Goal: Task Accomplishment & Management: Manage account settings

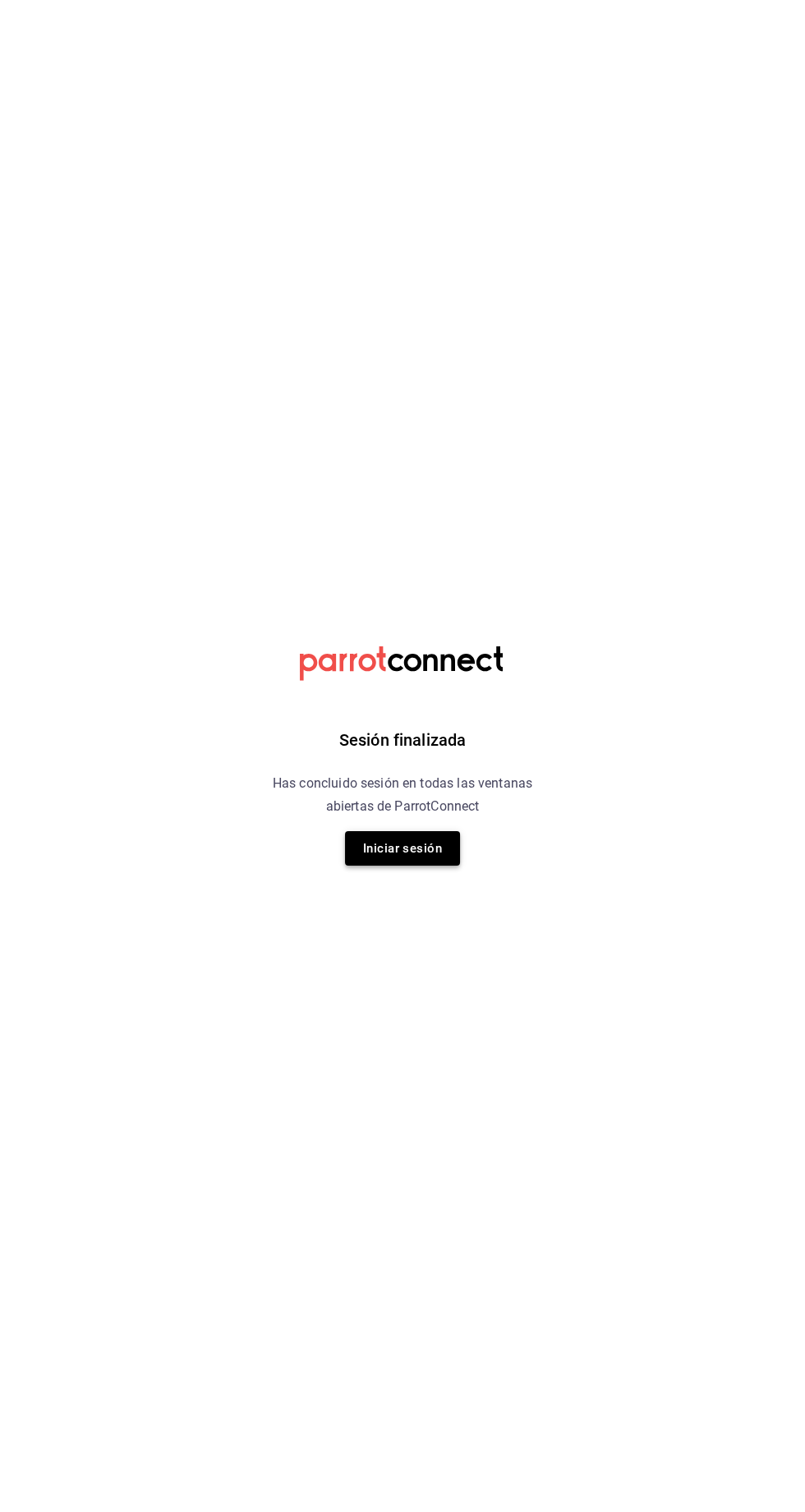
click at [372, 850] on button "Iniciar sesión" at bounding box center [402, 849] width 115 height 35
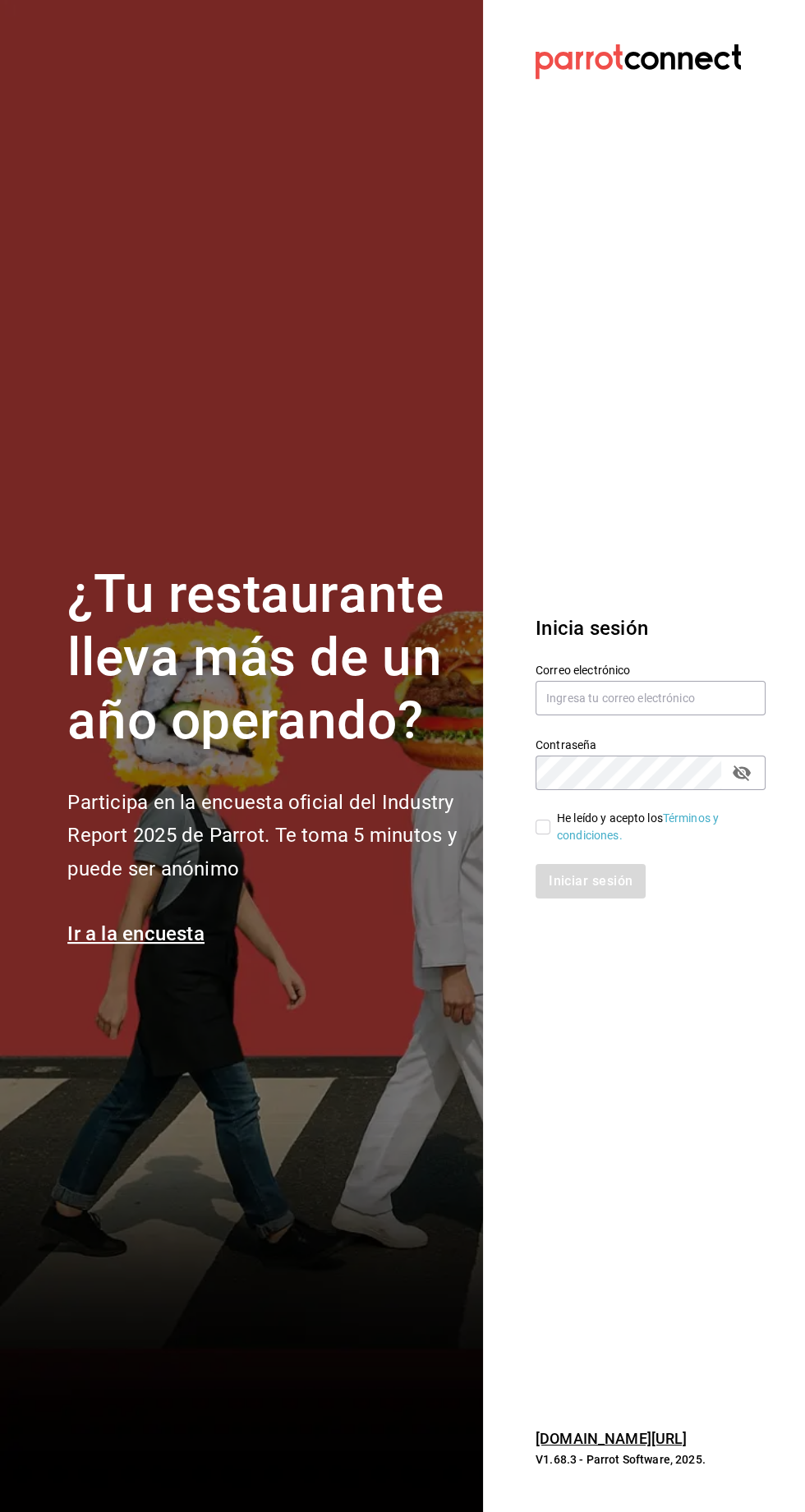
scroll to position [5, 0]
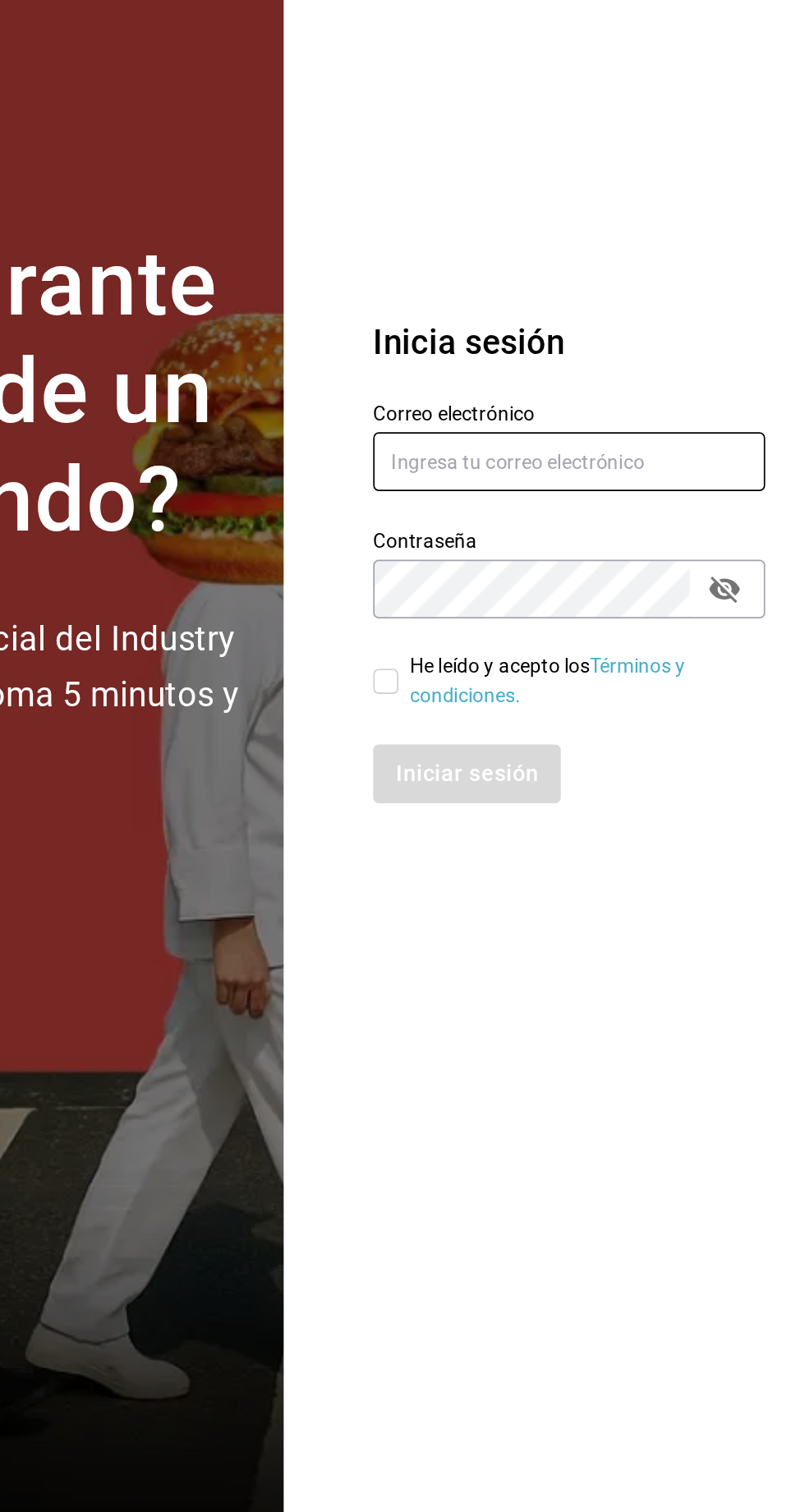
click at [565, 715] on input "text" at bounding box center [650, 698] width 230 height 35
type input "administracion@restaurantelatino.com"
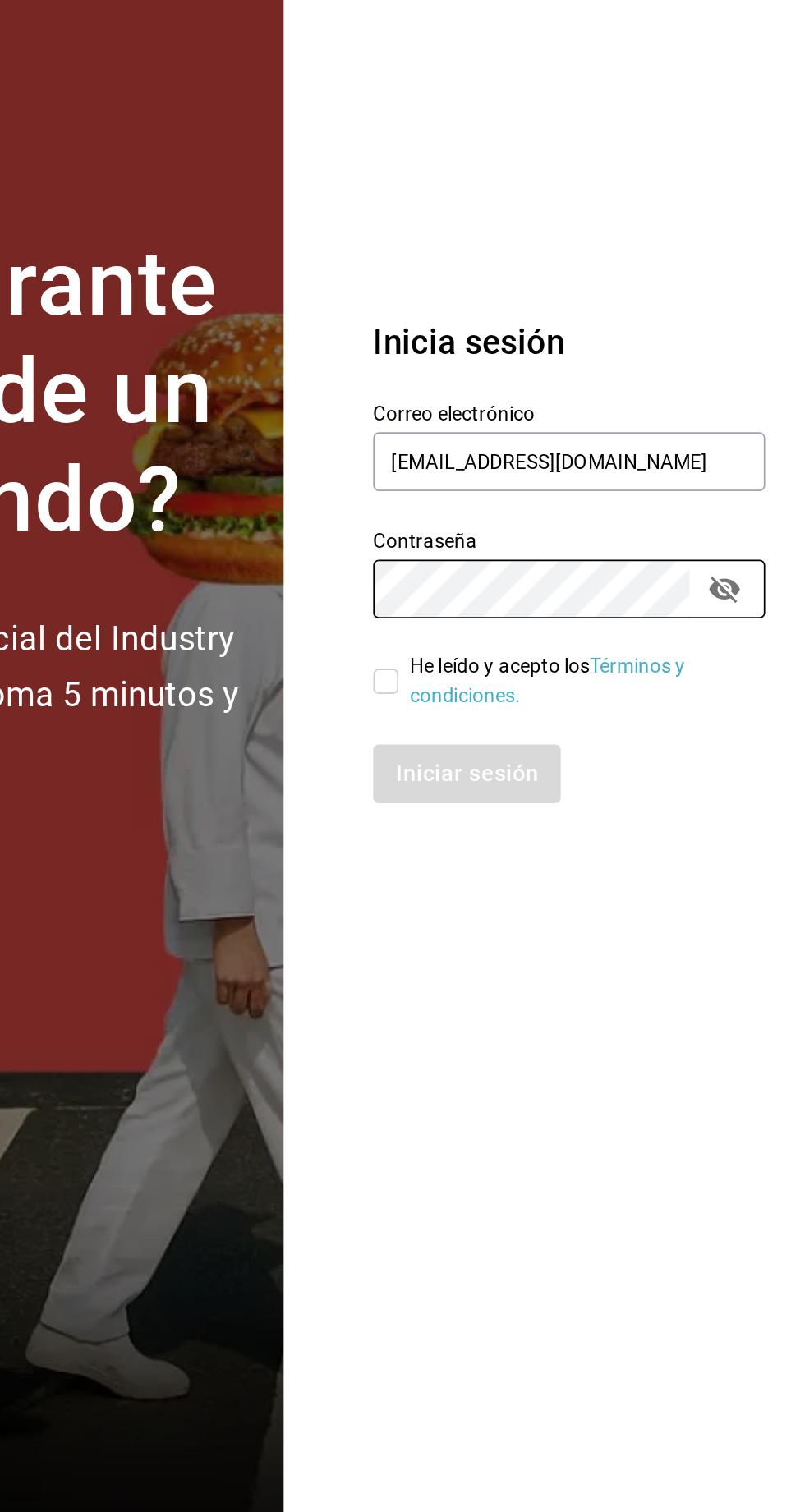
click at [541, 834] on input "He leído y acepto los Términos y condiciones." at bounding box center [543, 827] width 15 height 15
checkbox input "true"
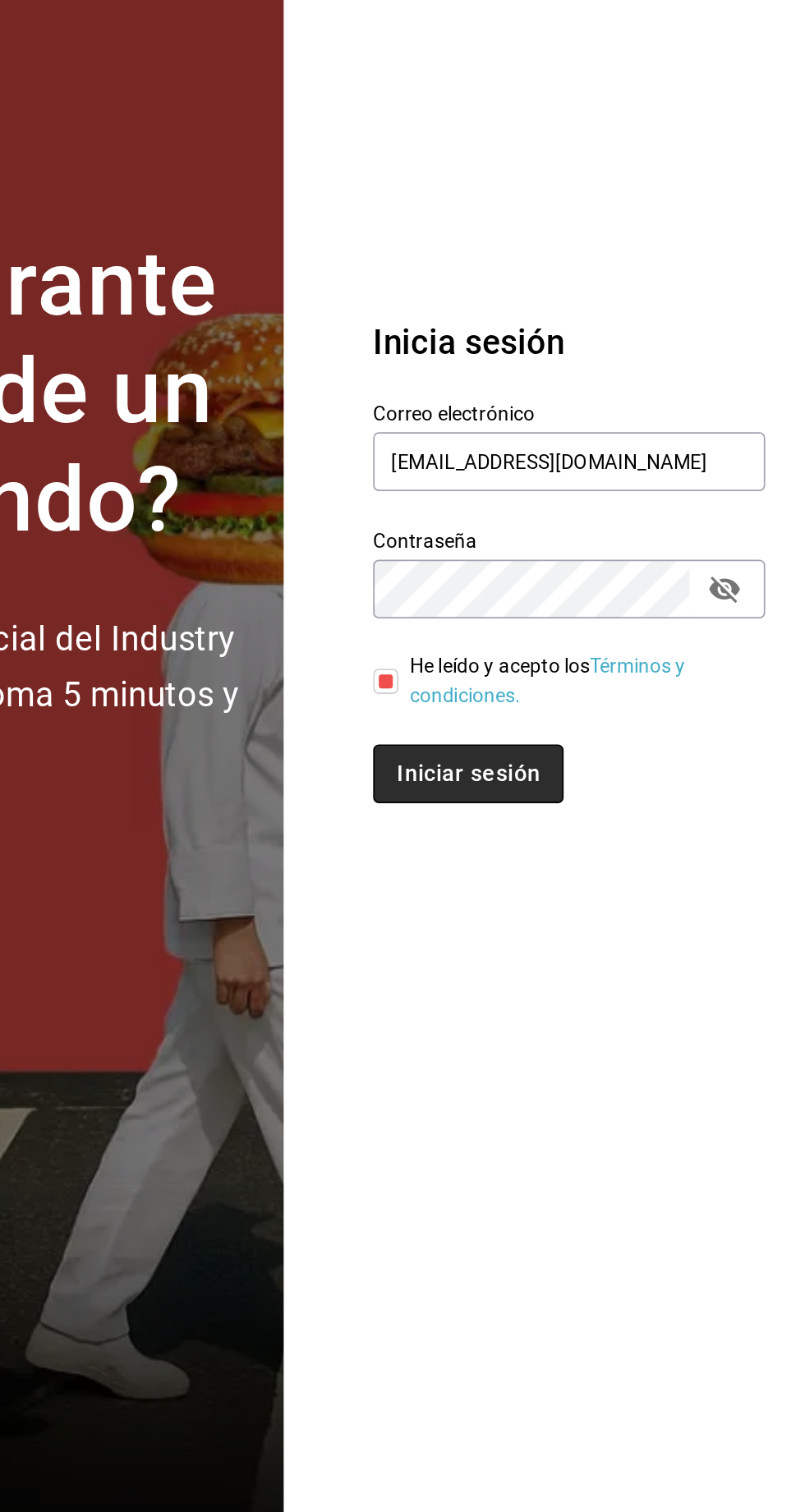
click at [551, 898] on button "Iniciar sesión" at bounding box center [591, 881] width 111 height 35
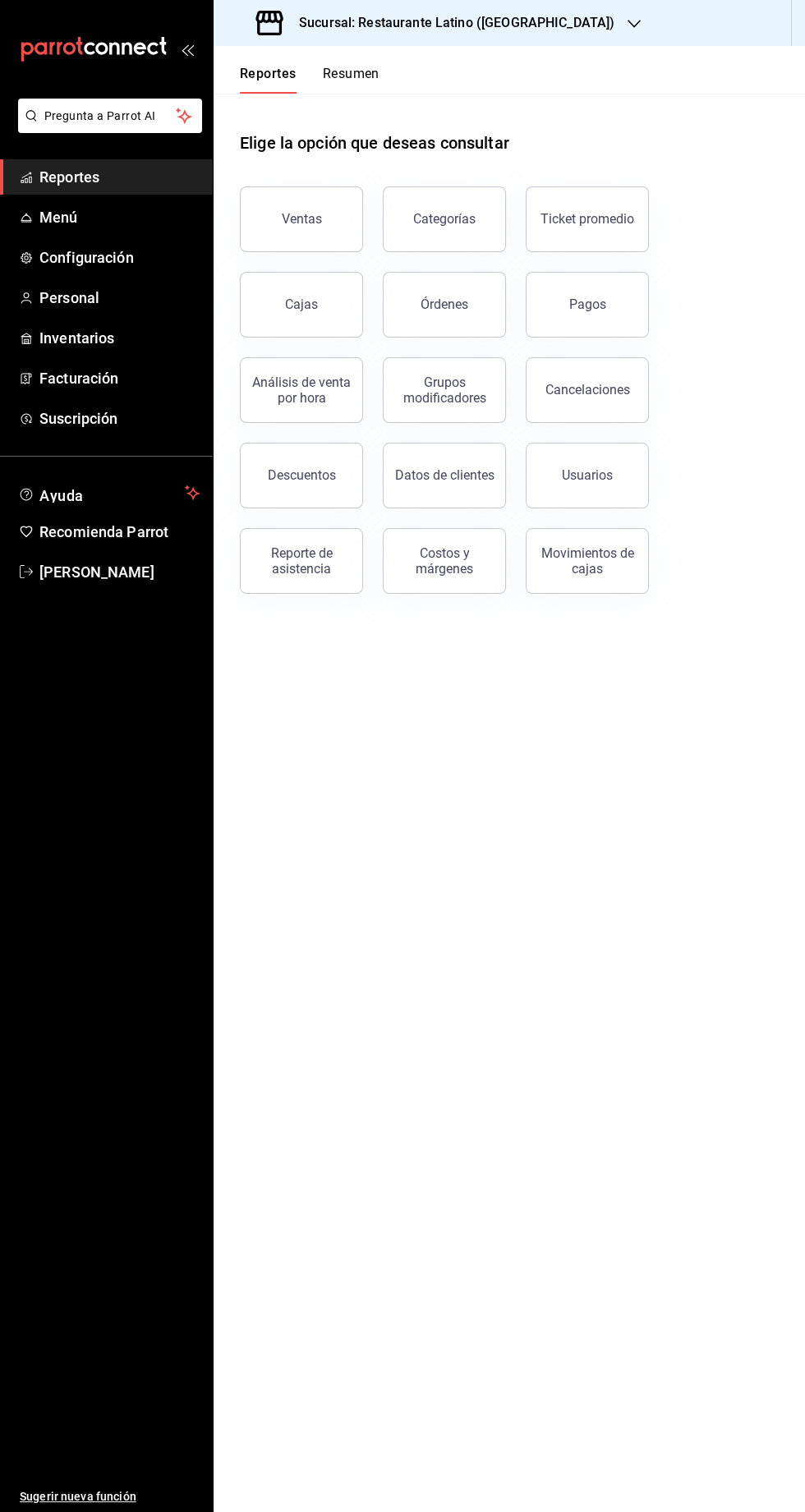
click at [374, 81] on button "Resumen" at bounding box center [351, 80] width 56 height 28
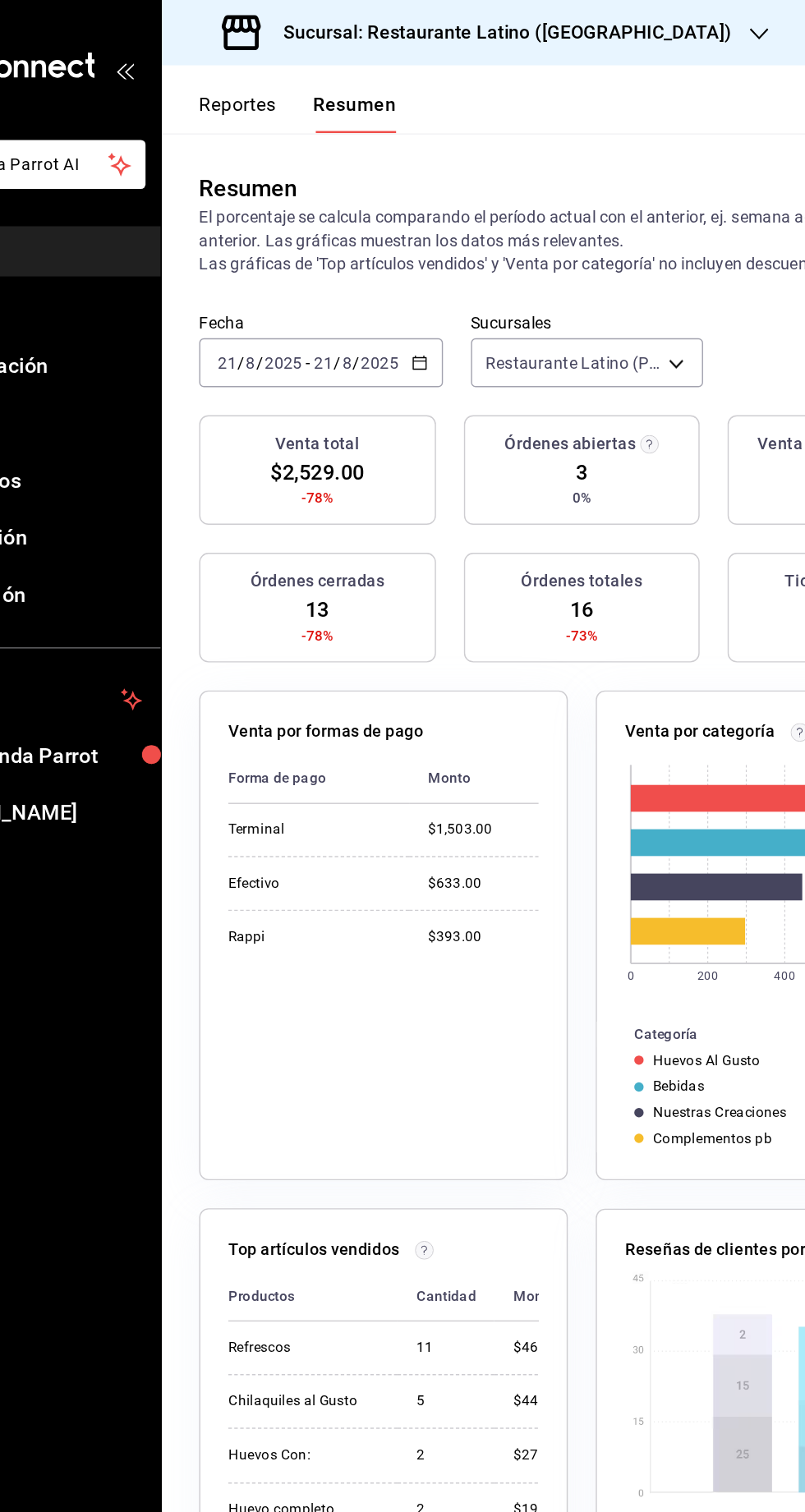
click at [448, 37] on div "Sucursal: Restaurante Latino ([GEOGRAPHIC_DATA])" at bounding box center [437, 22] width 420 height 46
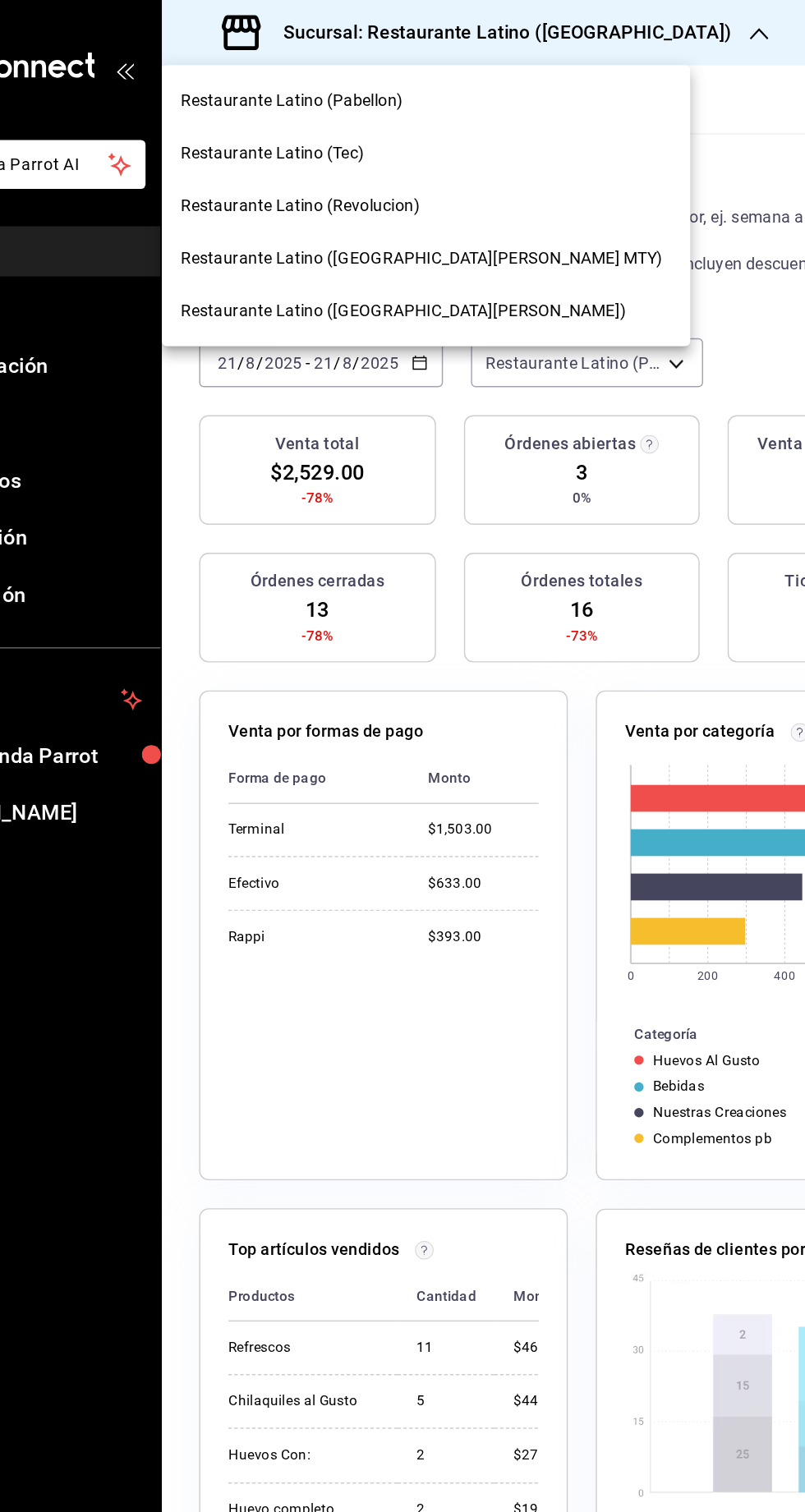
click at [309, 131] on div "Restaurante Latino (Revolucion)" at bounding box center [400, 144] width 372 height 37
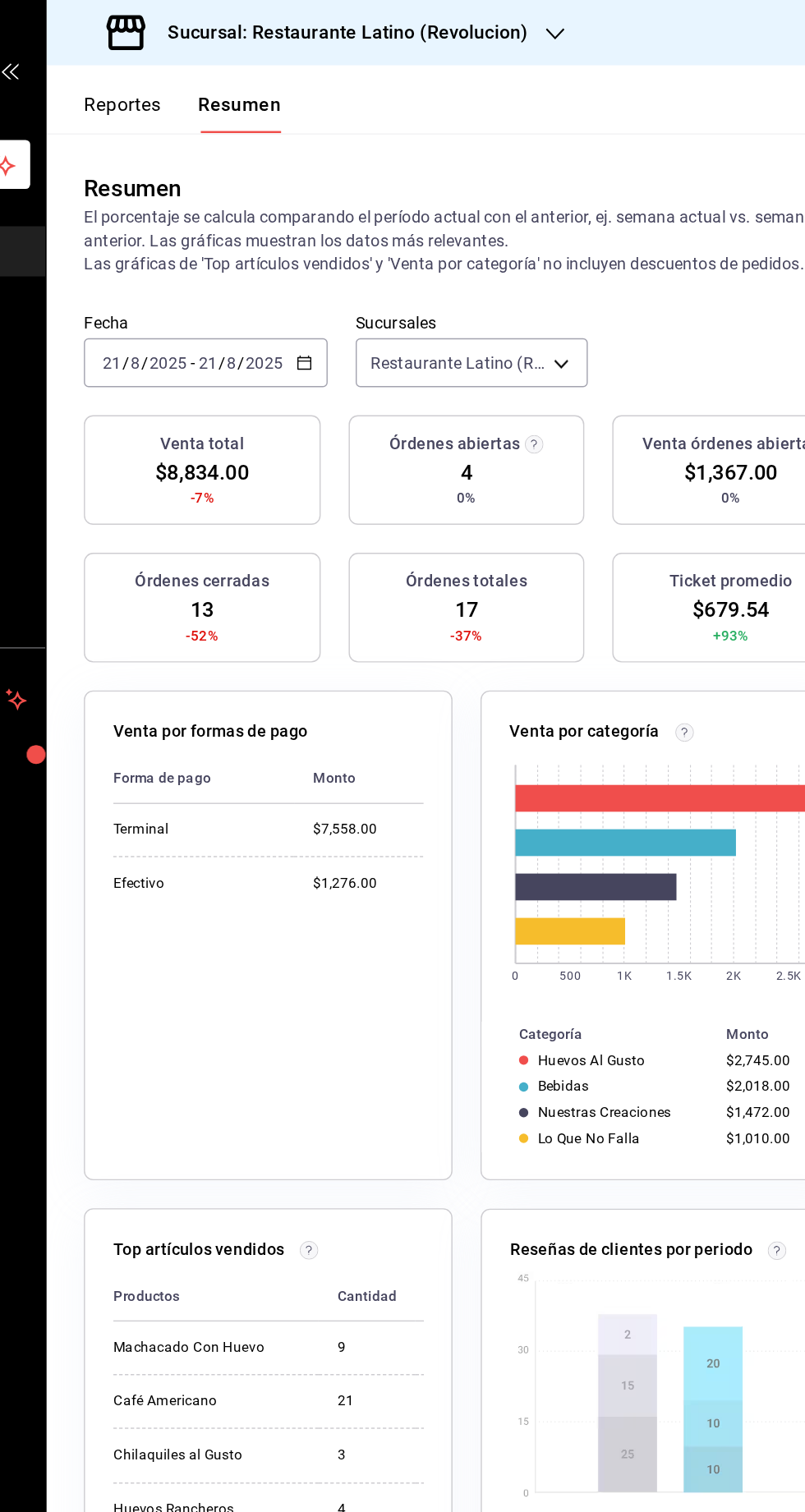
click at [481, 36] on div "Sucursal: Restaurante Latino (Revolucion)" at bounding box center [405, 22] width 358 height 46
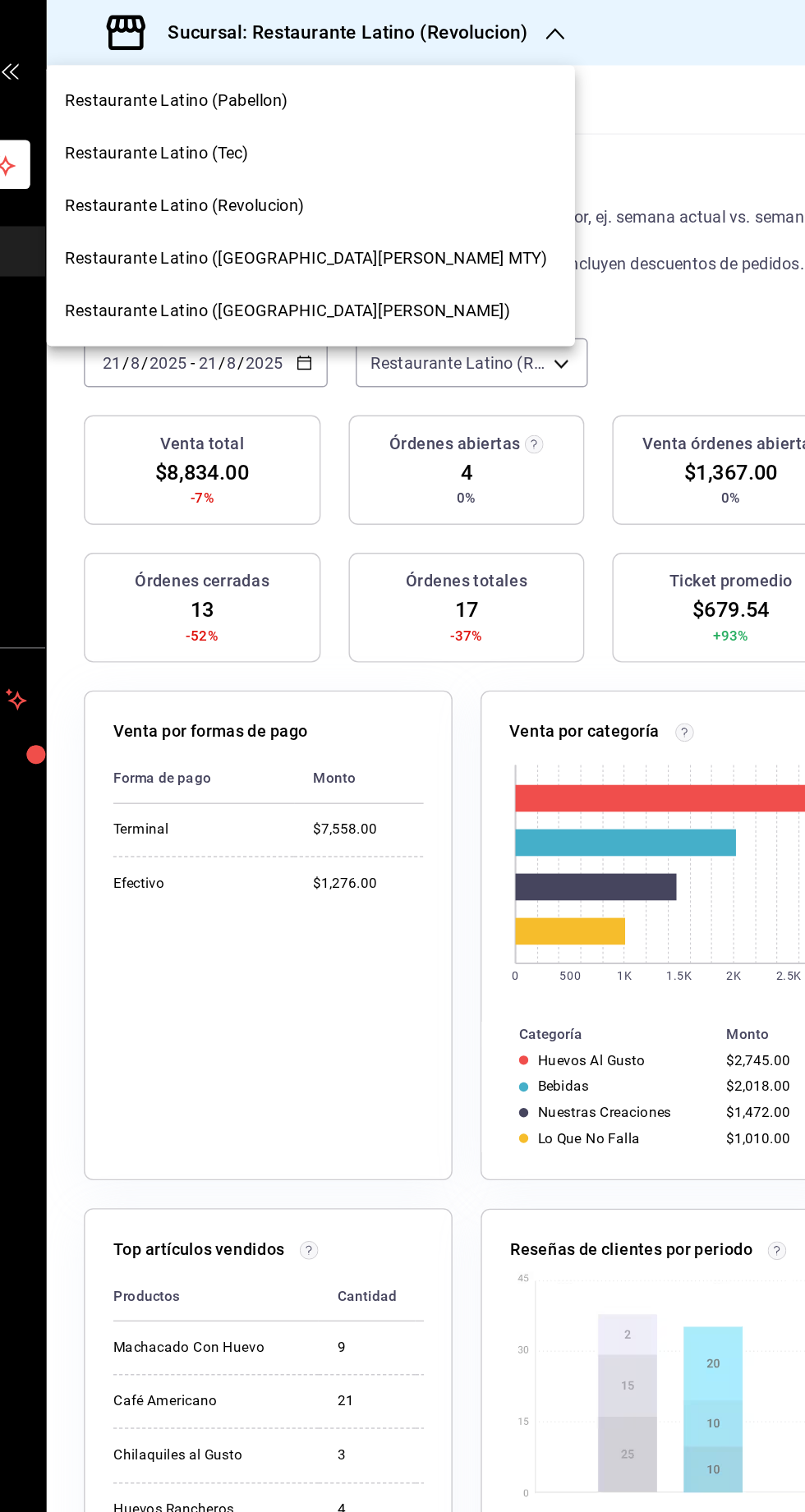
click at [366, 179] on span "Restaurante Latino (San Jeronimo MTY)" at bounding box center [396, 182] width 339 height 17
